Goal: Answer question/provide support

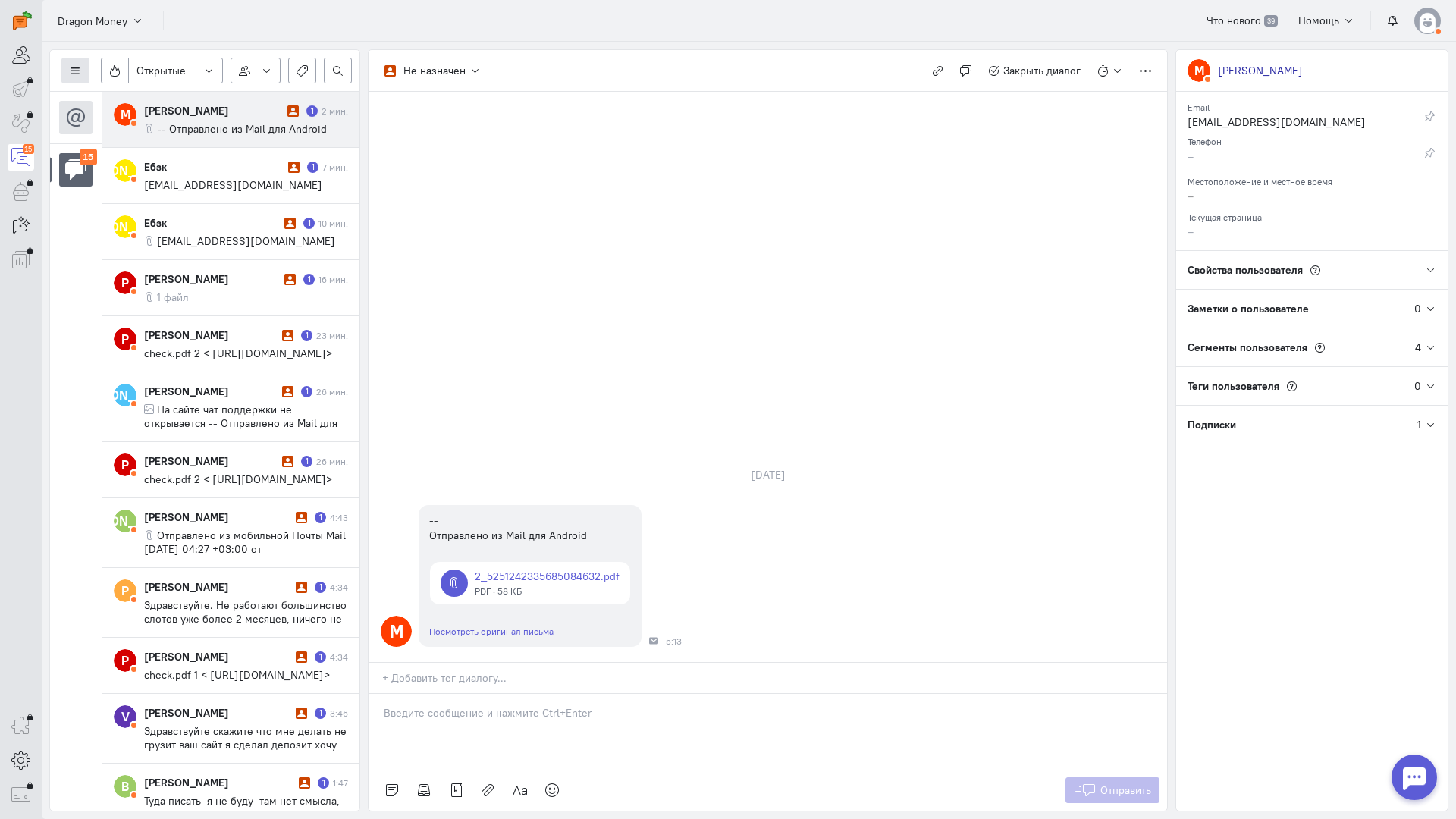
click at [79, 66] on icon at bounding box center [76, 71] width 11 height 11
click at [128, 101] on span "Список пользователей" at bounding box center [147, 100] width 113 height 13
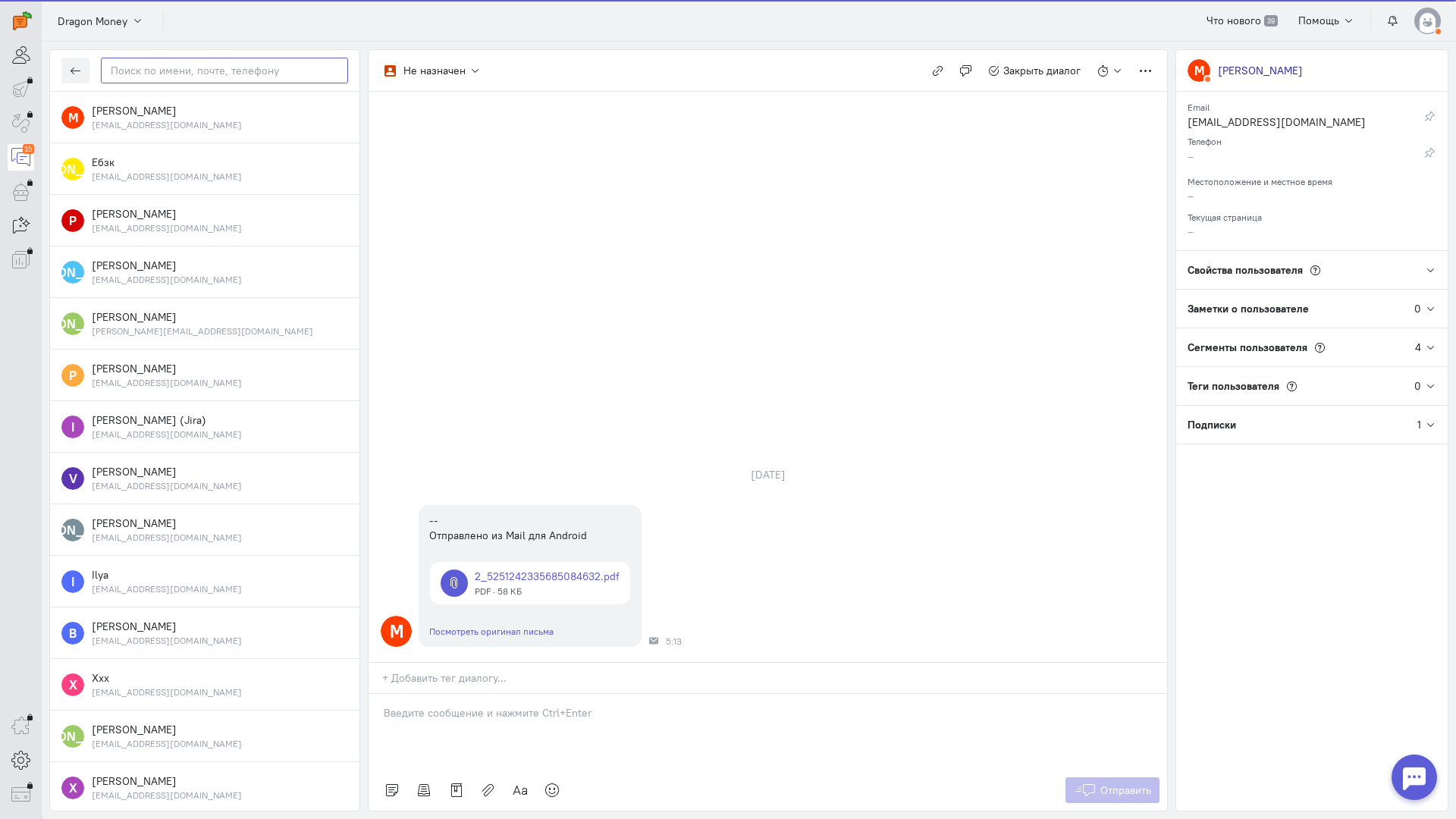
click at [182, 74] on input "text" at bounding box center [225, 70] width 248 height 26
paste input "mmeybaum@mail.r"
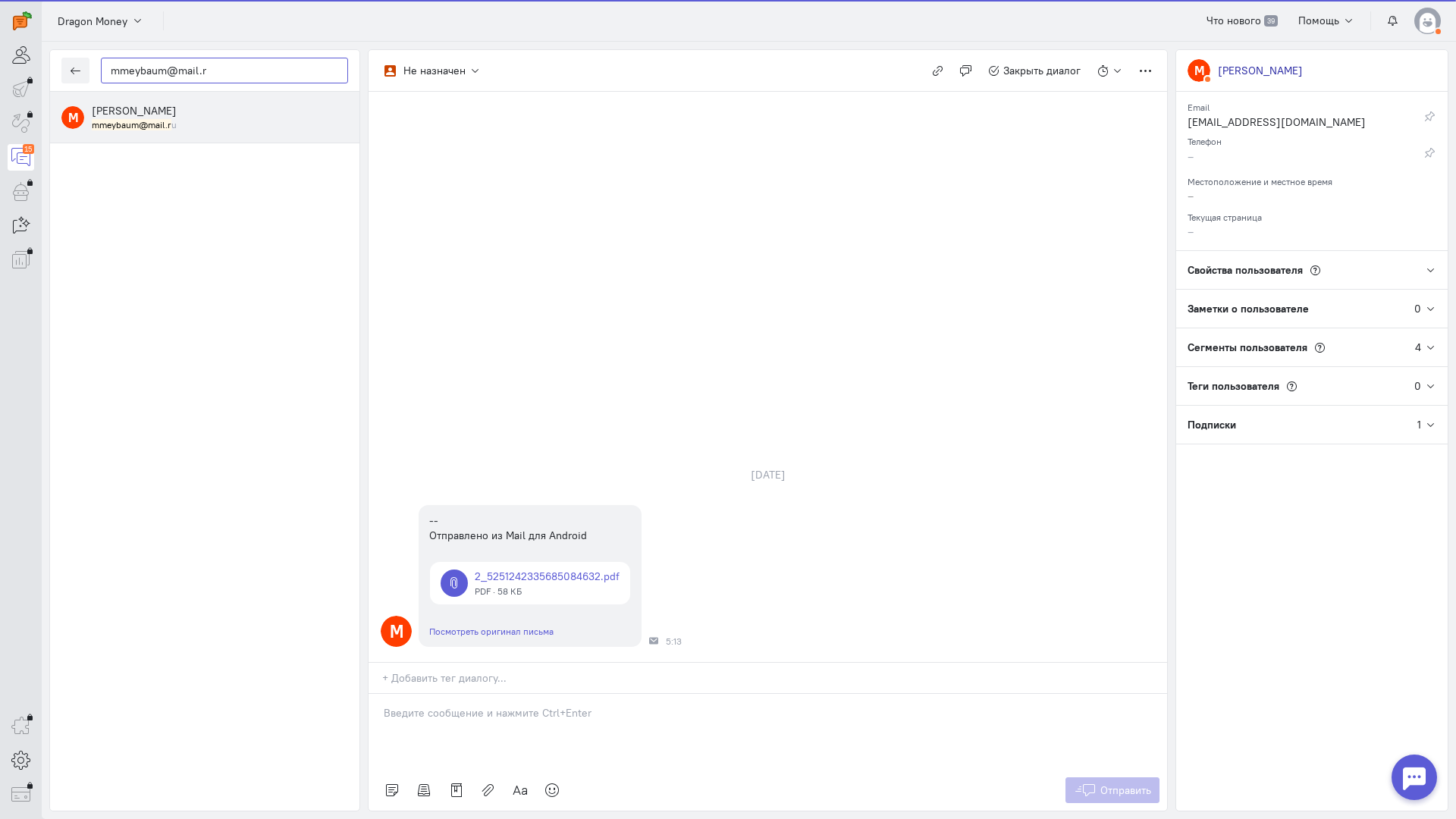
type input "mmeybaum@mail.r"
click at [163, 113] on span "[PERSON_NAME]" at bounding box center [134, 111] width 85 height 13
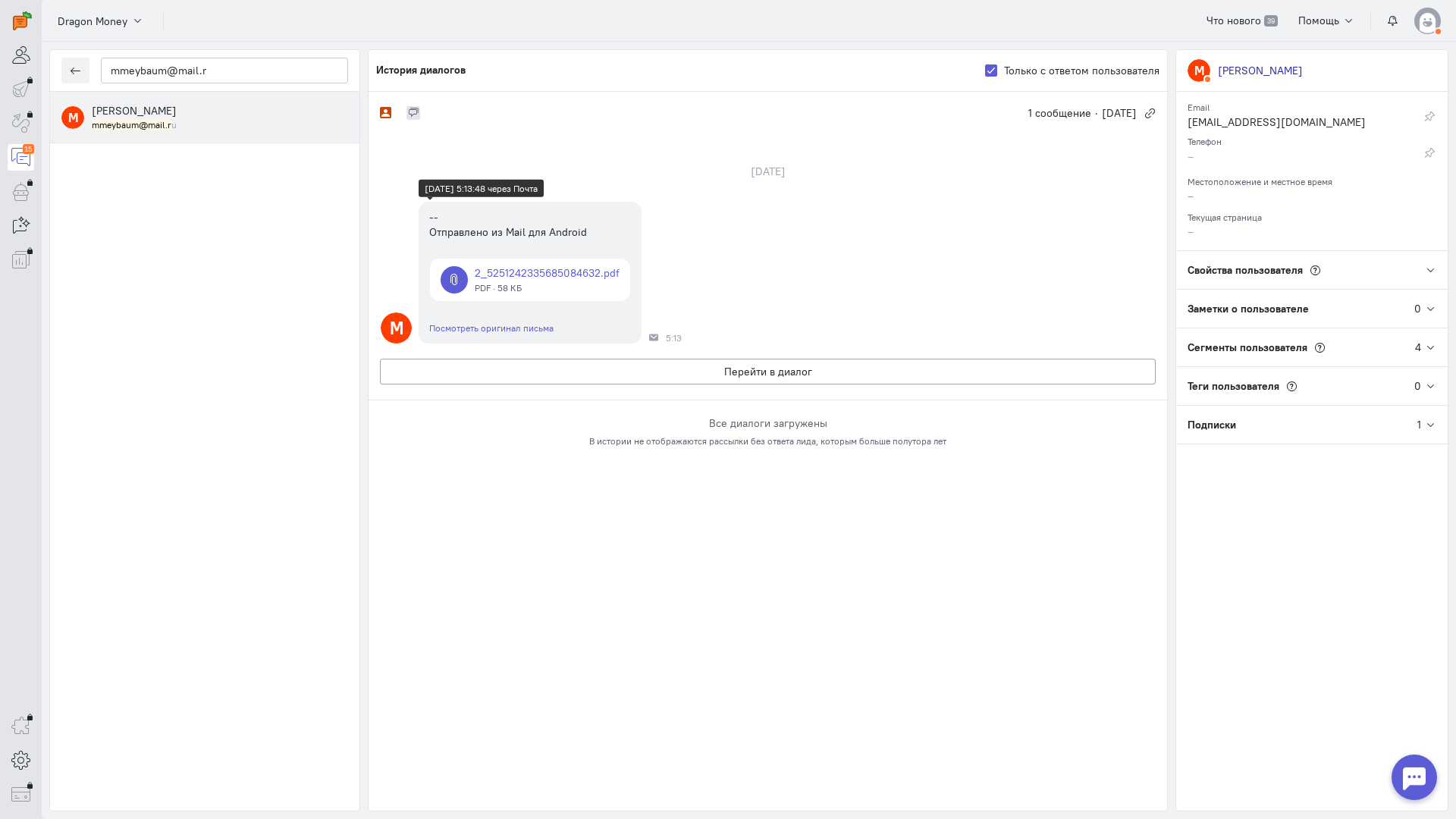
click at [539, 267] on link at bounding box center [530, 280] width 200 height 43
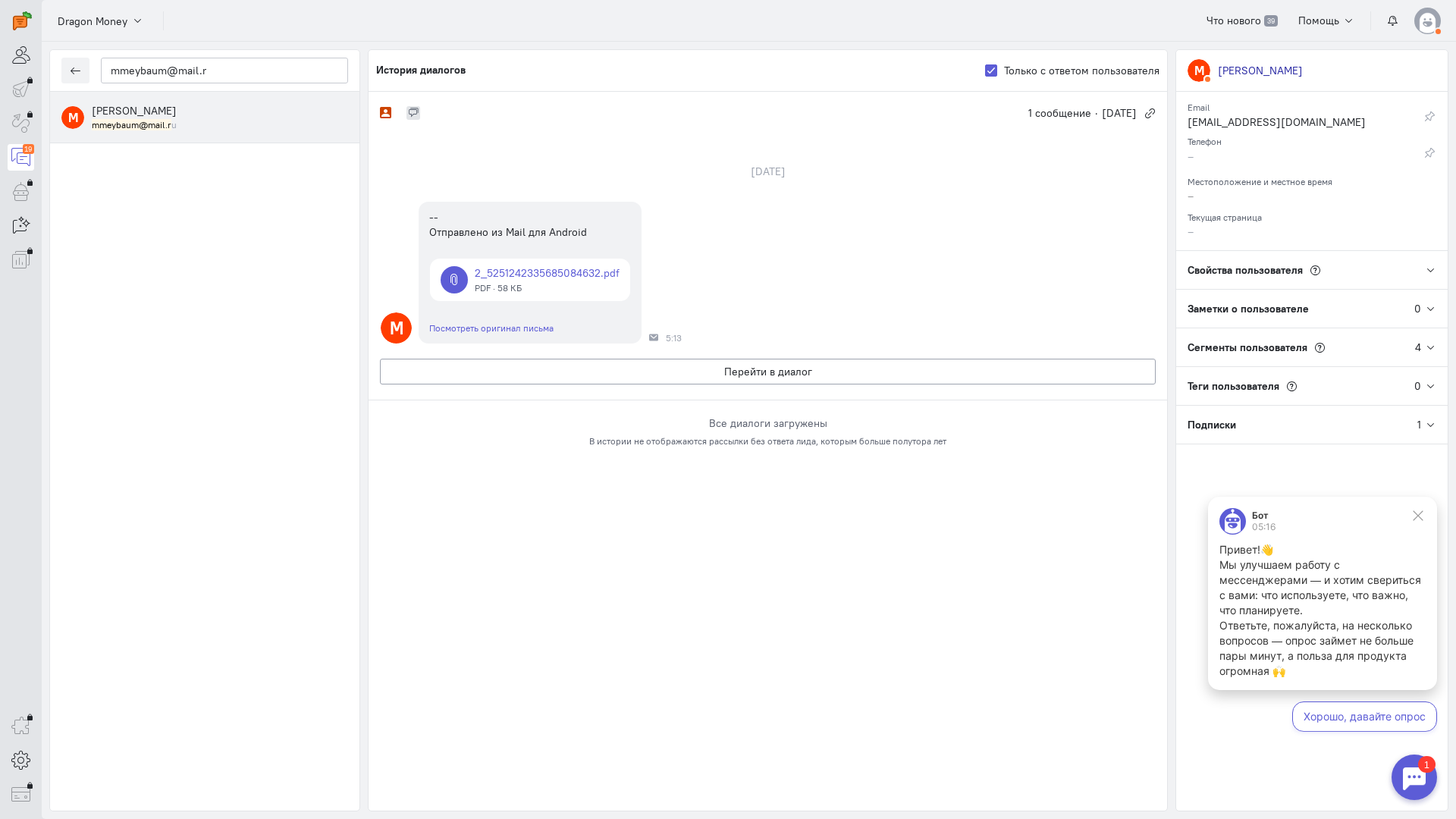
click at [152, 275] on div "М [PERSON_NAME] mmeybaum@mail.r u" at bounding box center [204, 451] width 309 height 719
click at [791, 370] on button "Перейти в диалог" at bounding box center [768, 371] width 776 height 26
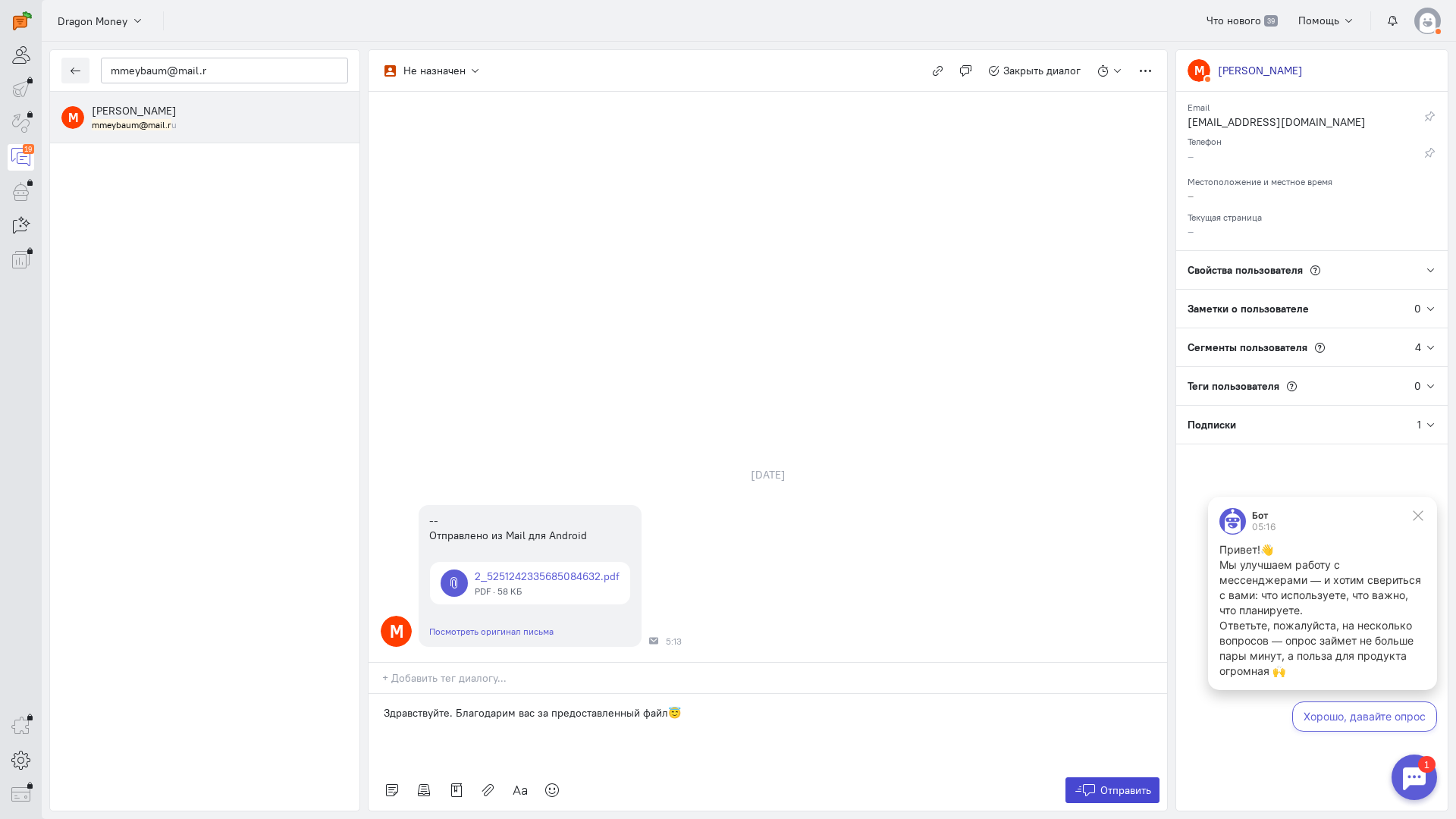
click at [1101, 784] on span "Отправить" at bounding box center [1126, 791] width 51 height 13
